Goal: Check status: Check status

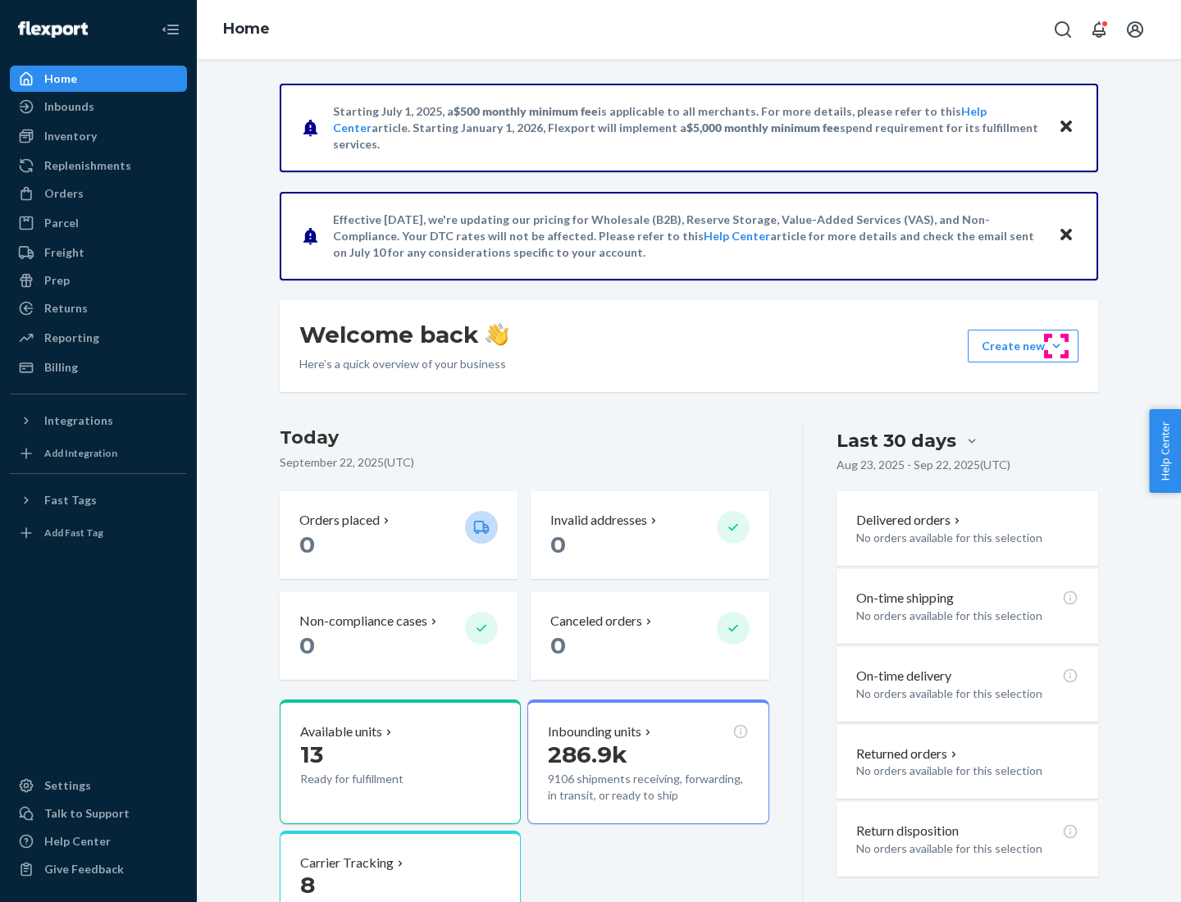
click at [1056, 346] on button "Create new Create new inbound Create new order Create new product" at bounding box center [1023, 346] width 111 height 33
click at [68, 107] on div "Inbounds" at bounding box center [69, 106] width 50 height 16
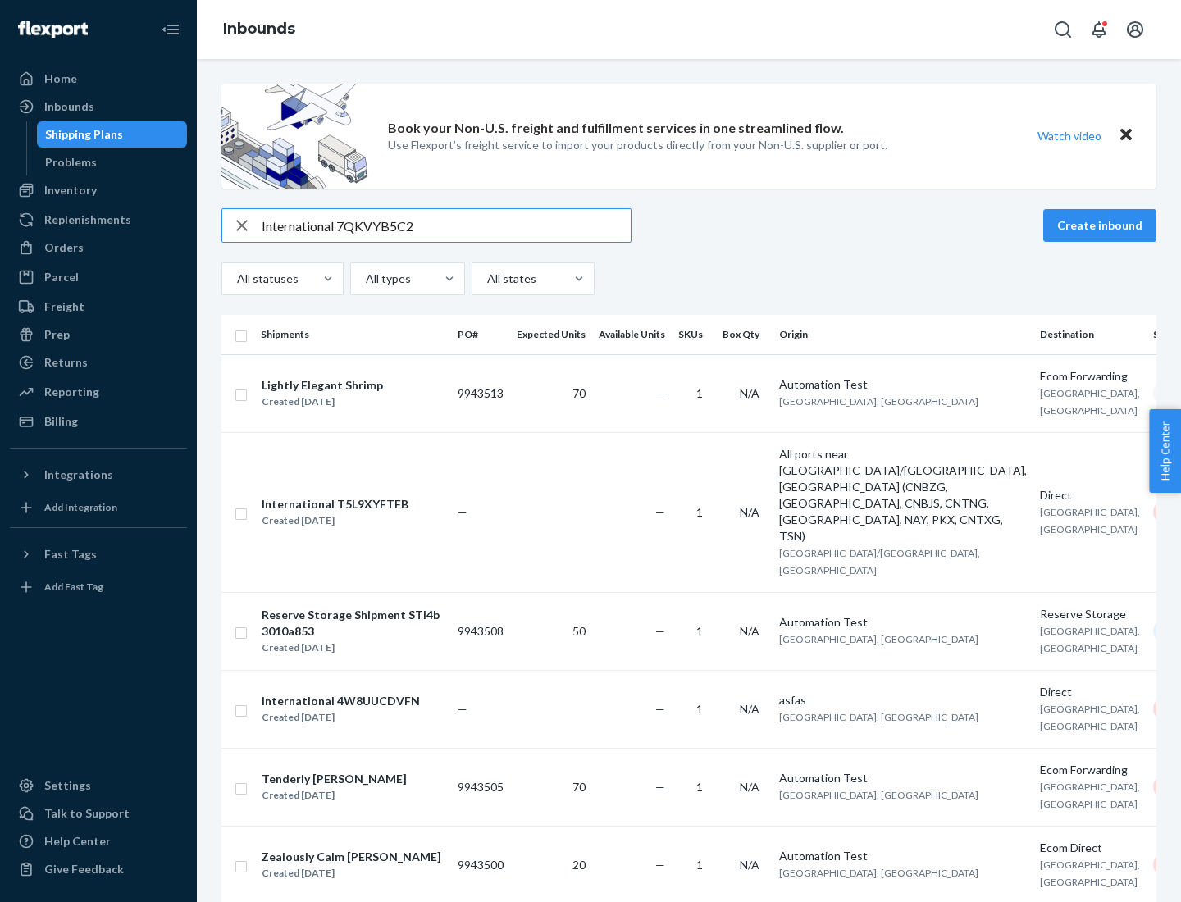
type input "International 7QKVYB5C29"
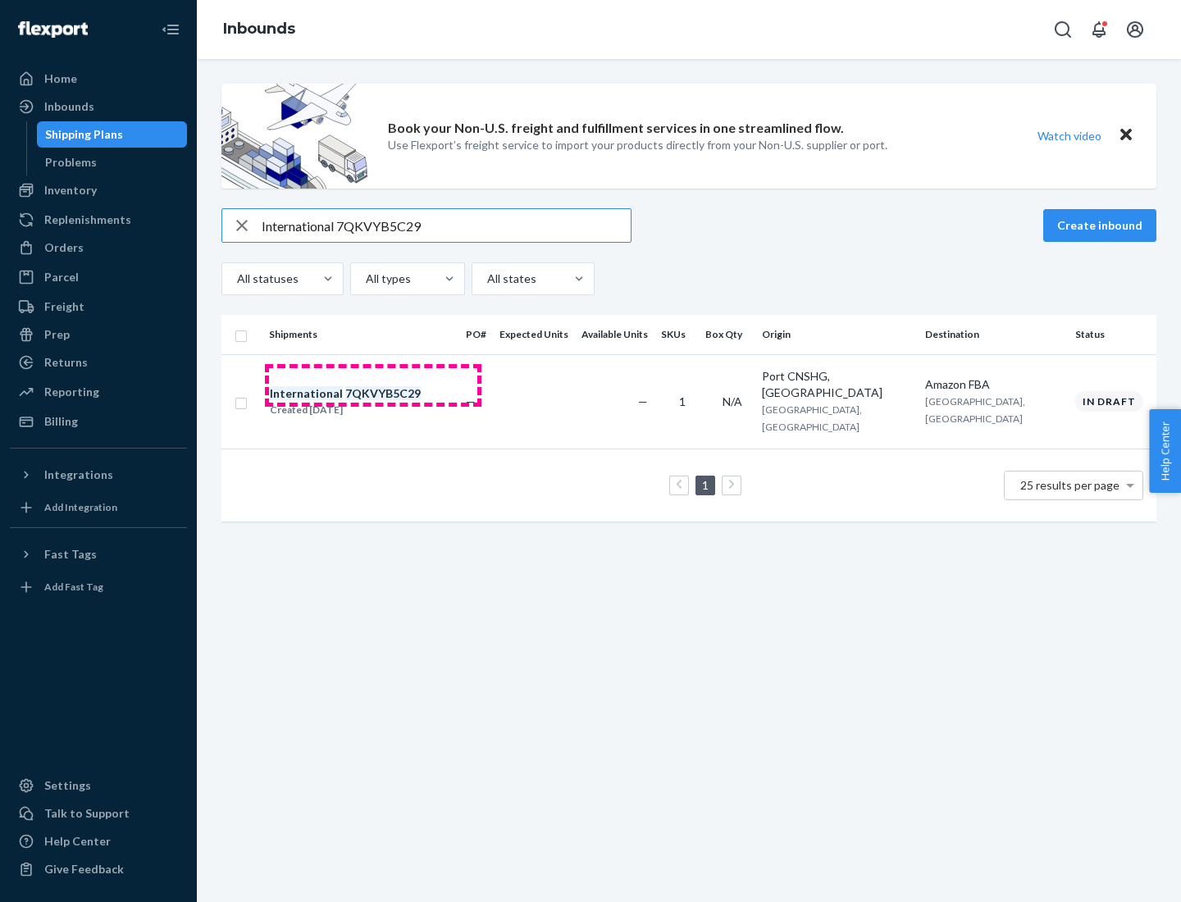
click at [373, 402] on div "Created [DATE]" at bounding box center [345, 410] width 151 height 16
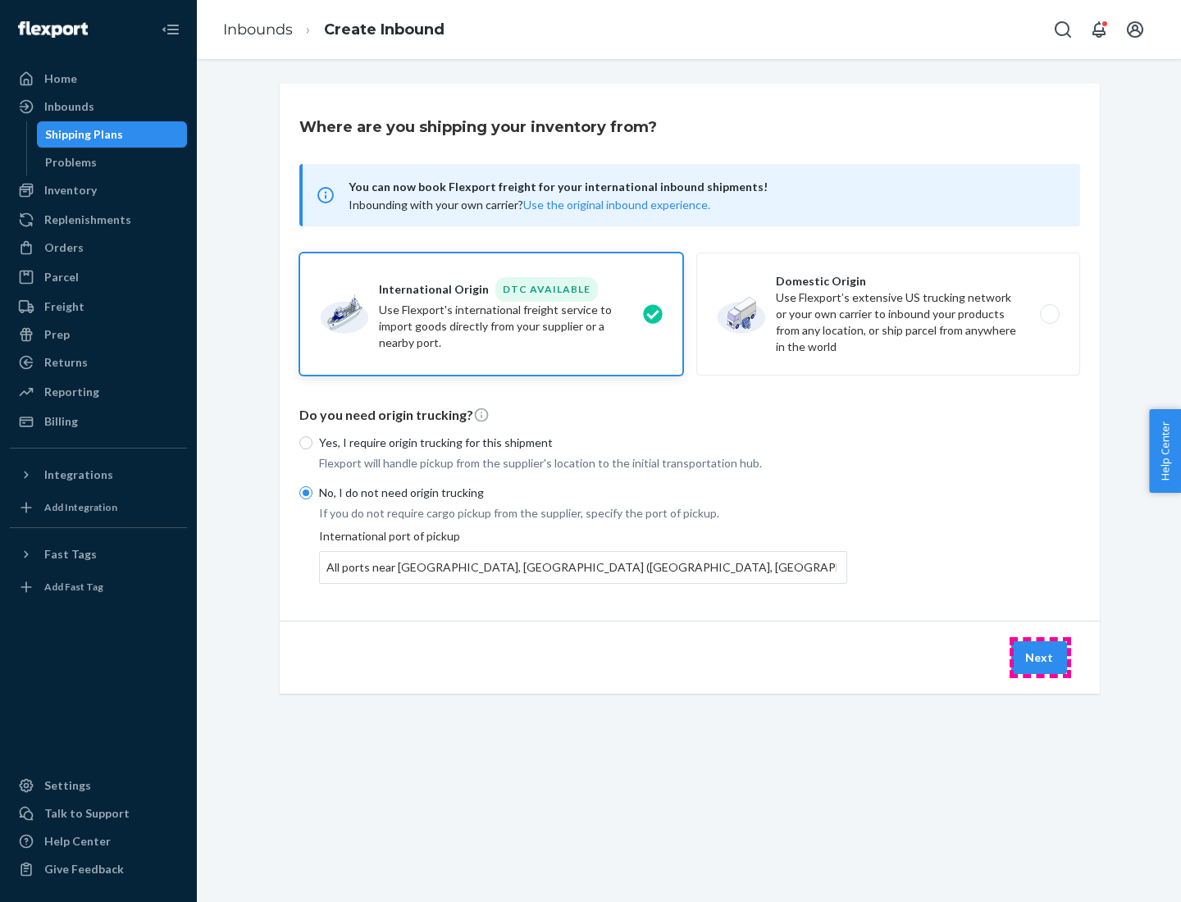
click at [1040, 657] on button "Next" at bounding box center [1039, 657] width 56 height 33
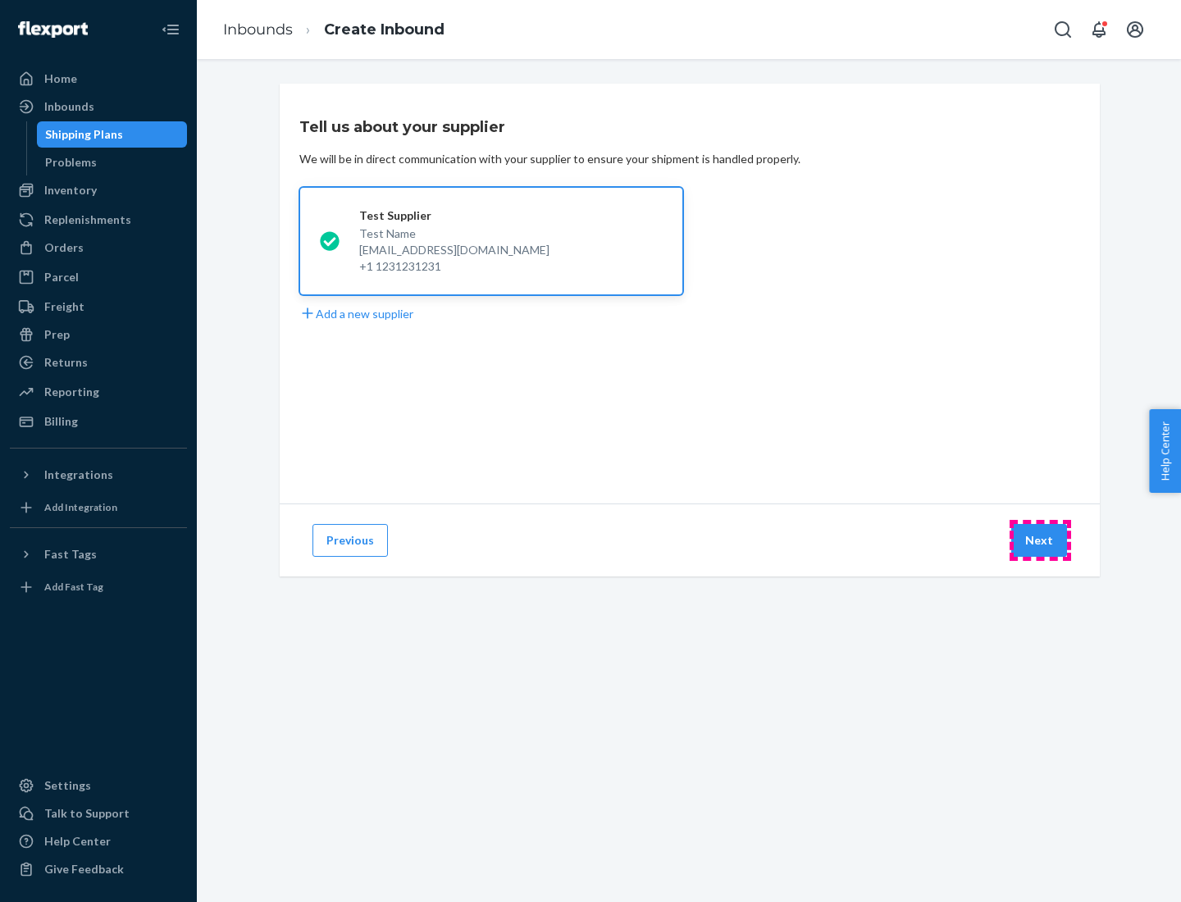
click at [1040, 540] on button "Next" at bounding box center [1039, 540] width 56 height 33
